Goal: Find specific page/section: Find specific page/section

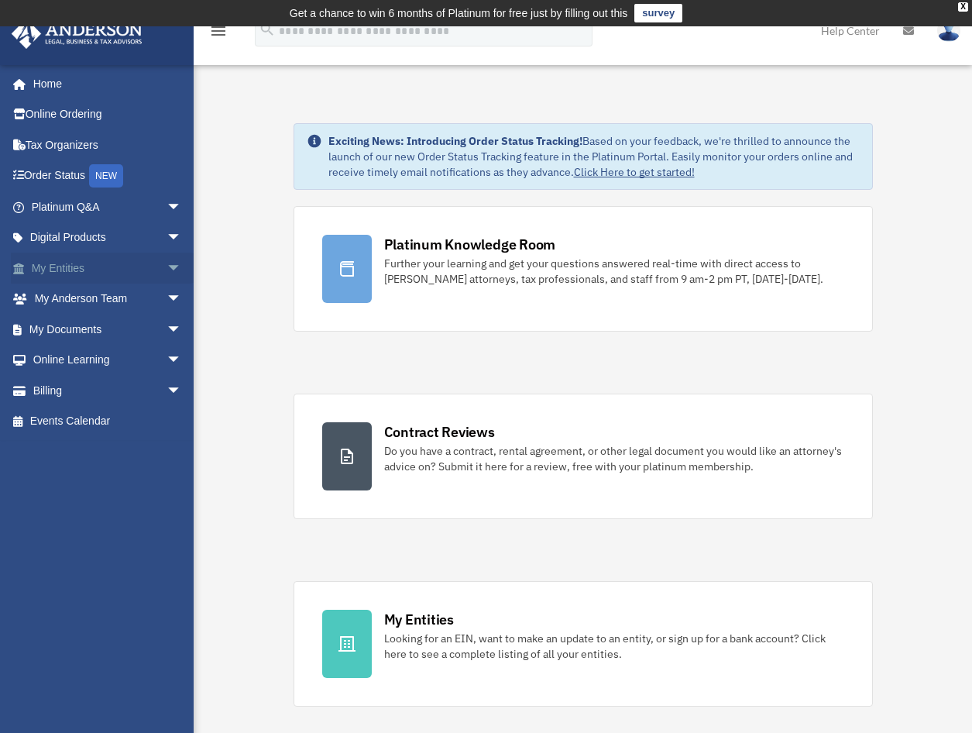
click at [92, 265] on link "My Entities arrow_drop_down" at bounding box center [108, 268] width 194 height 31
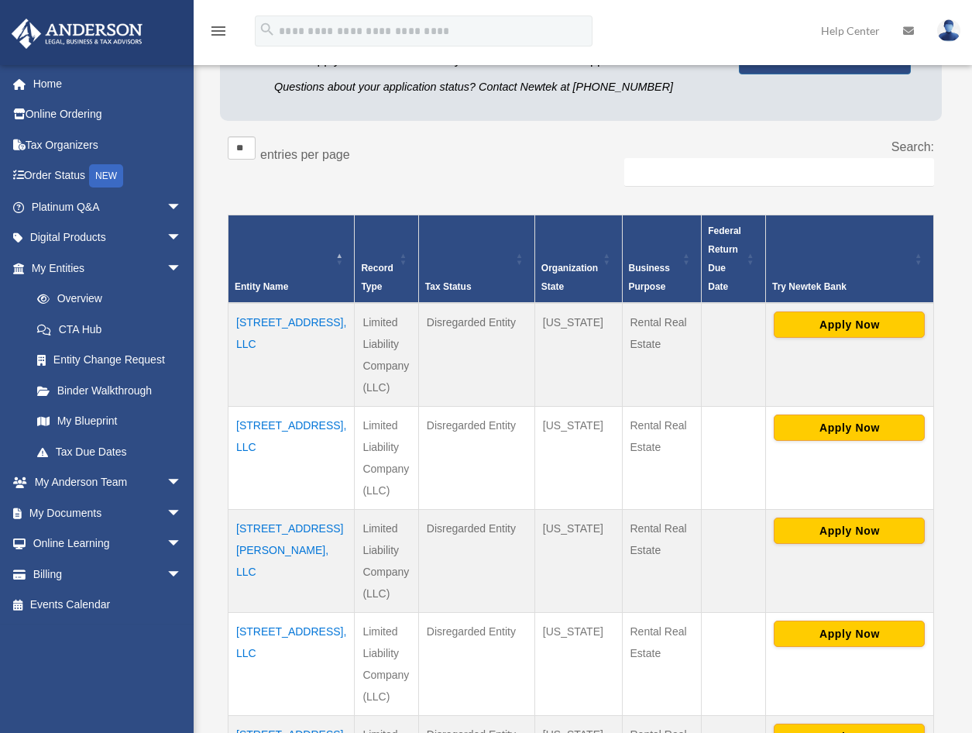
scroll to position [249, 0]
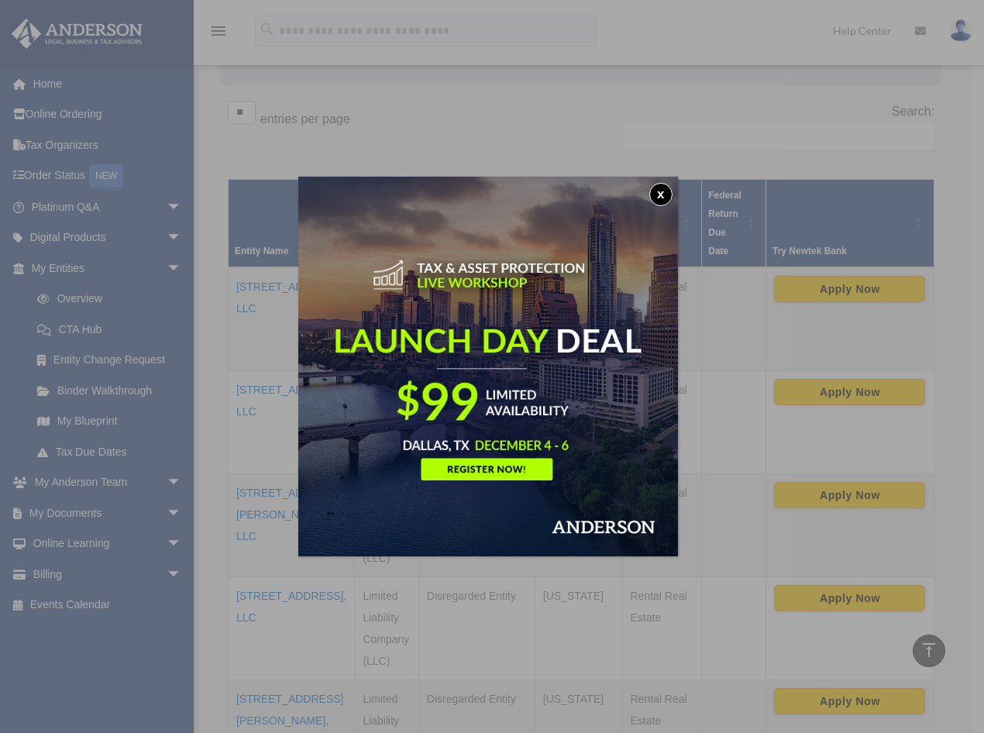
click at [672, 194] on button "x" at bounding box center [660, 194] width 23 height 23
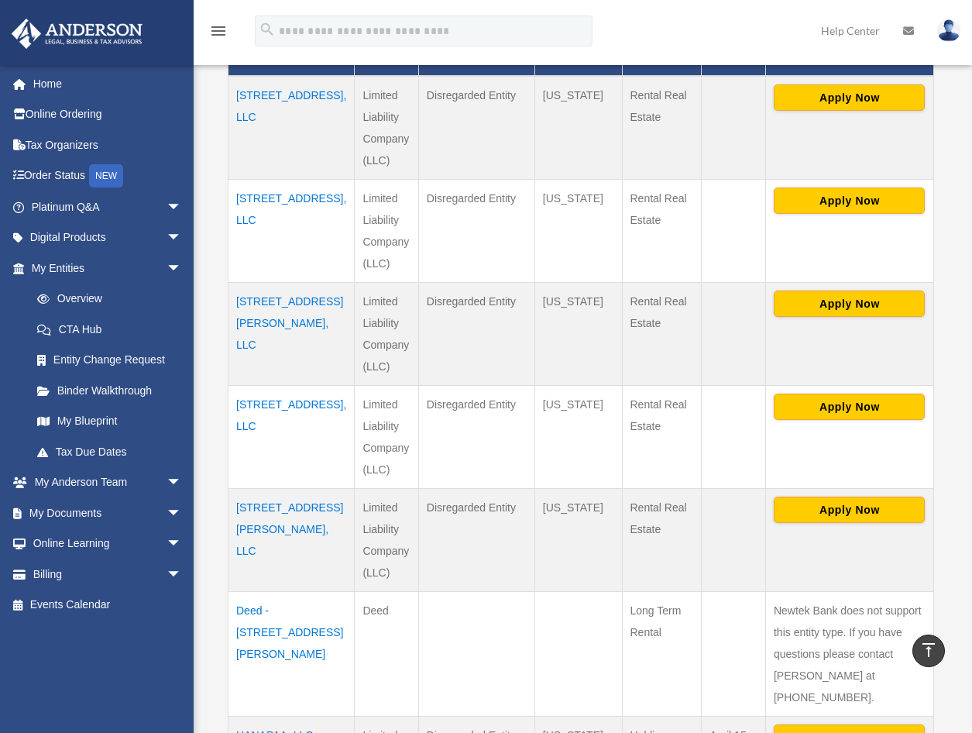
scroll to position [404, 0]
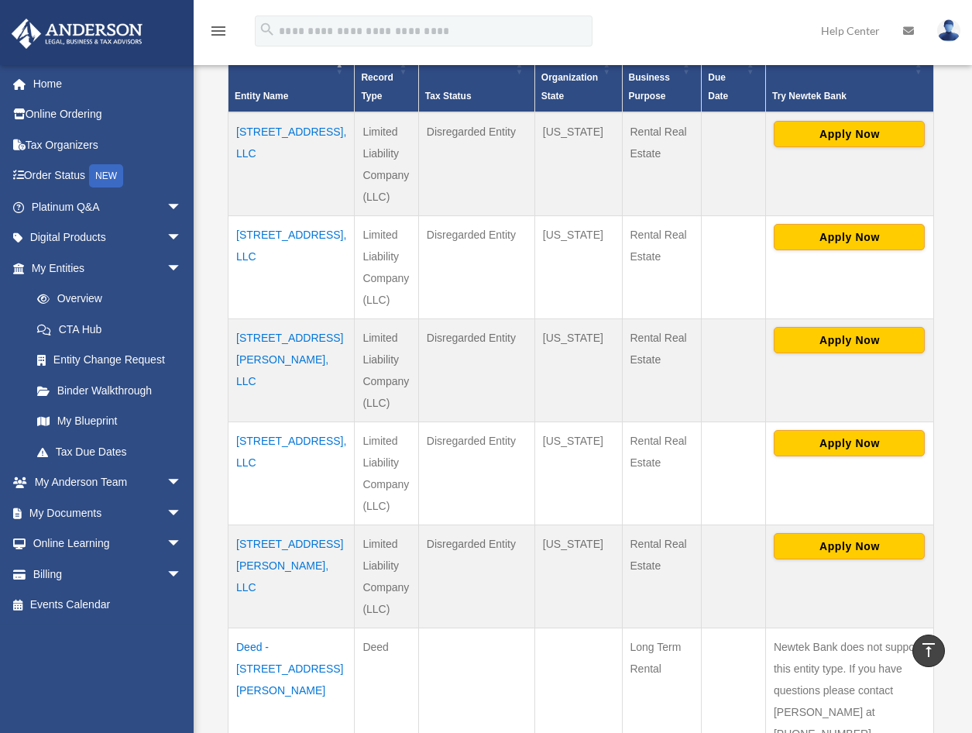
click at [256, 319] on td "[STREET_ADDRESS][PERSON_NAME], LLC" at bounding box center [292, 370] width 126 height 103
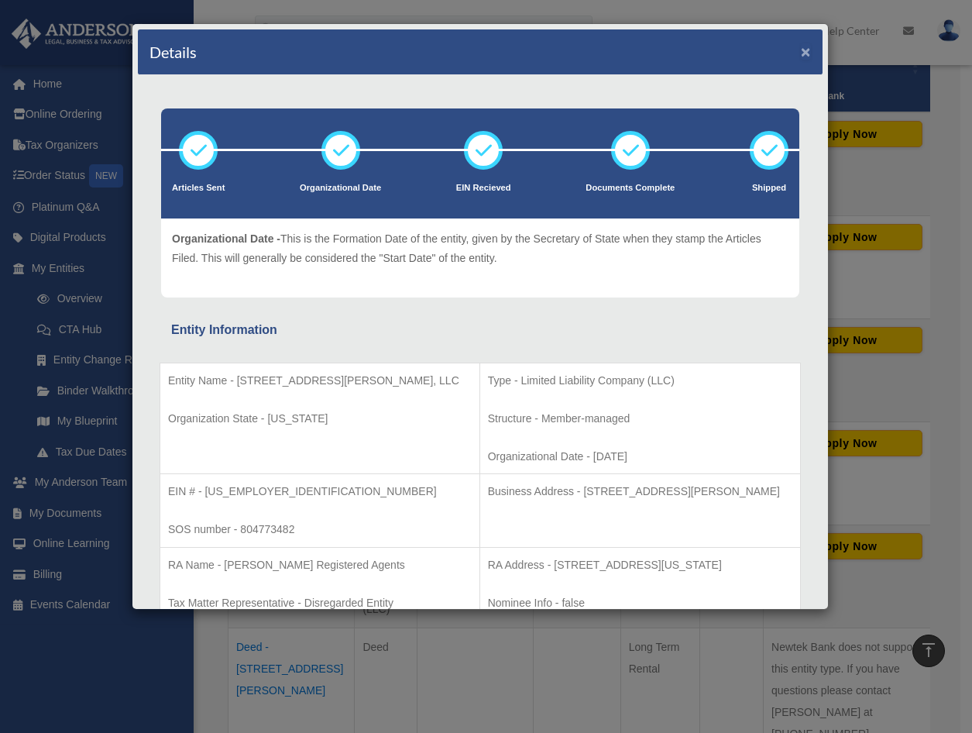
click at [801, 51] on button "×" at bounding box center [806, 51] width 10 height 16
